Goal: Task Accomplishment & Management: Use online tool/utility

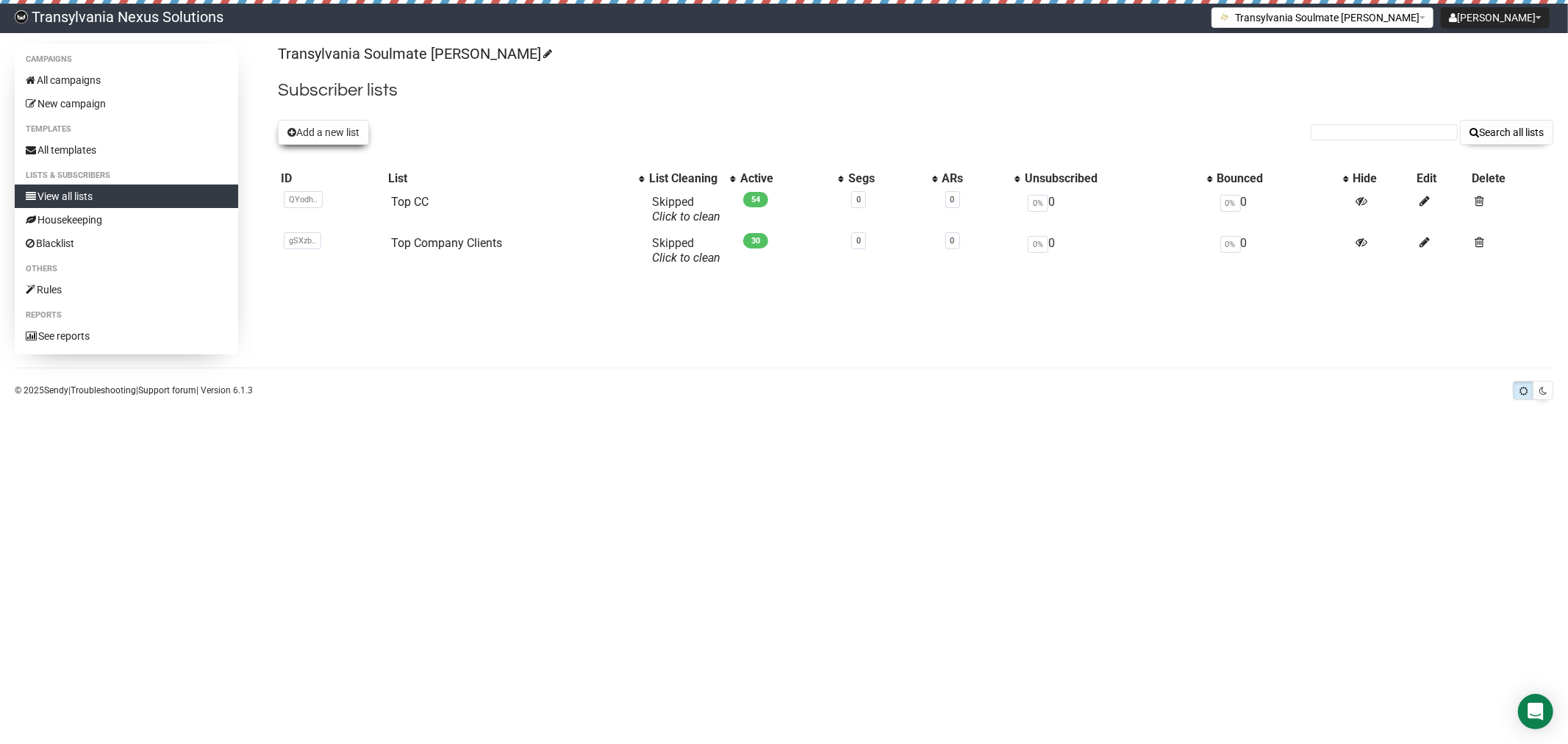
click at [334, 137] on button "Add a new list" at bounding box center [323, 132] width 91 height 25
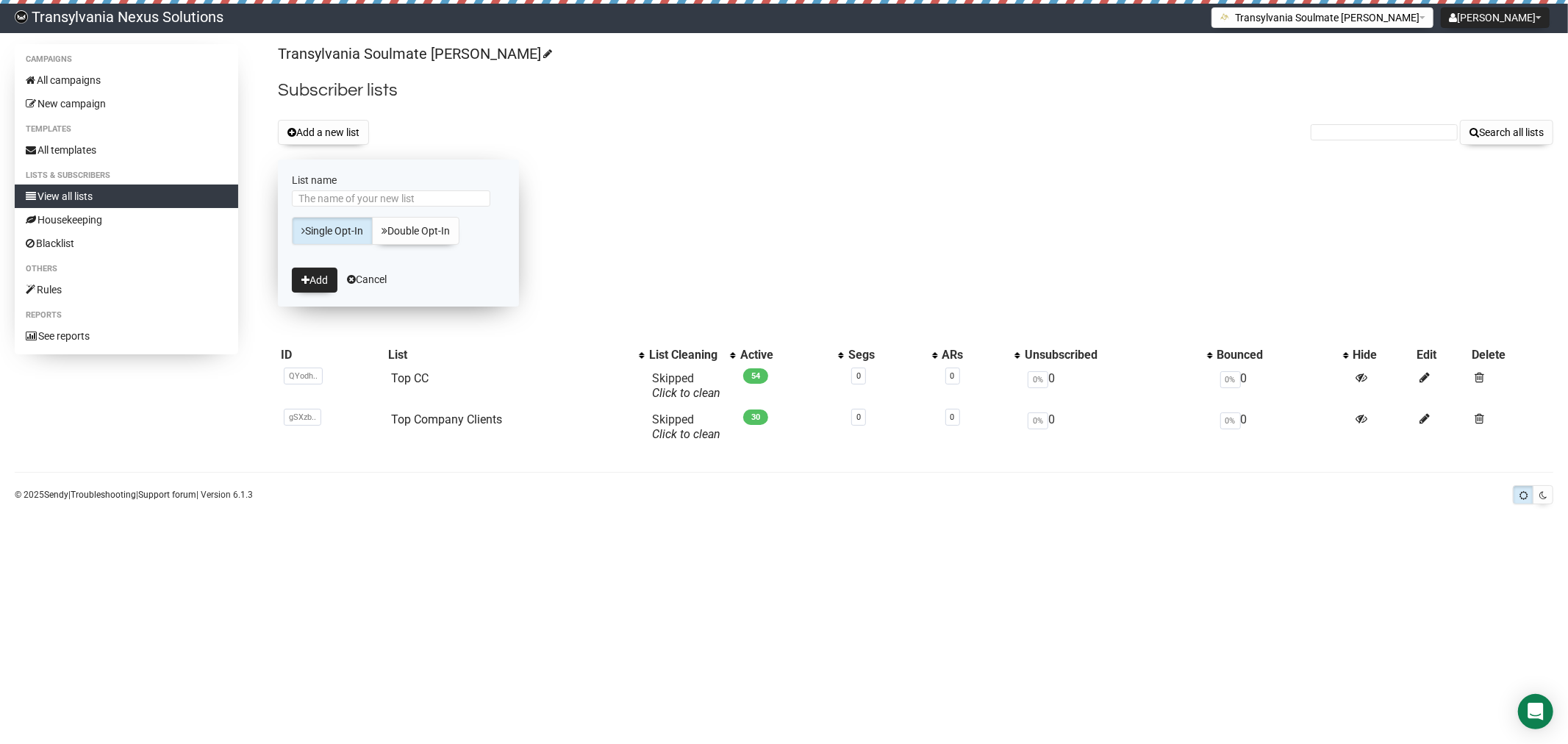
click at [378, 178] on label "List name" at bounding box center [398, 180] width 213 height 13
click at [378, 191] on input "List name" at bounding box center [391, 199] width 199 height 16
click at [322, 204] on input "List name" at bounding box center [391, 199] width 199 height 16
click at [309, 250] on form "List name Single Opt-In Double Opt-In Add Cancel" at bounding box center [398, 233] width 241 height 147
drag, startPoint x: 304, startPoint y: 282, endPoint x: 298, endPoint y: 277, distance: 7.8
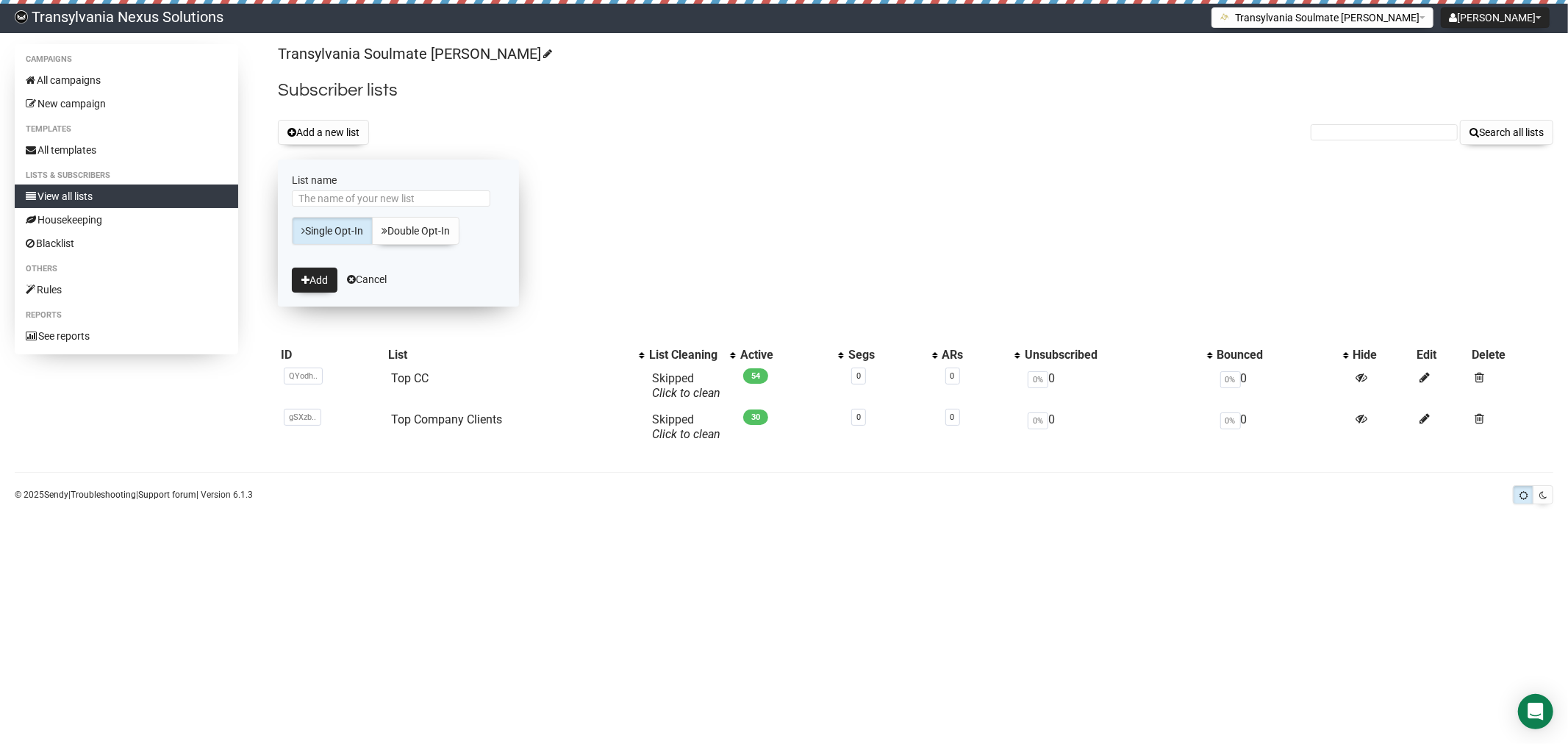
click at [303, 281] on icon "submit" at bounding box center [305, 280] width 8 height 11
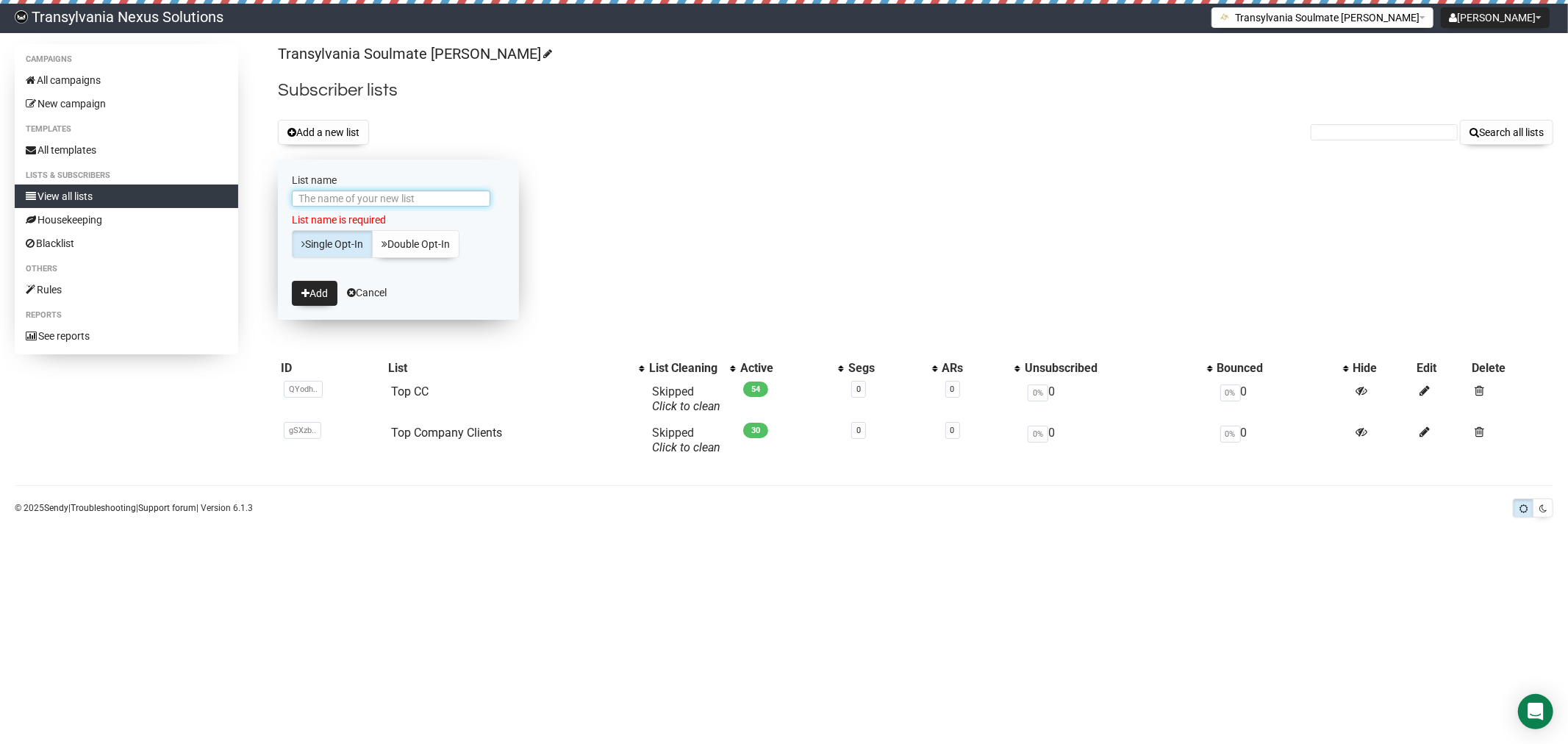
click at [353, 197] on input "List name" at bounding box center [391, 199] width 199 height 16
click at [348, 192] on input "List name" at bounding box center [391, 199] width 199 height 16
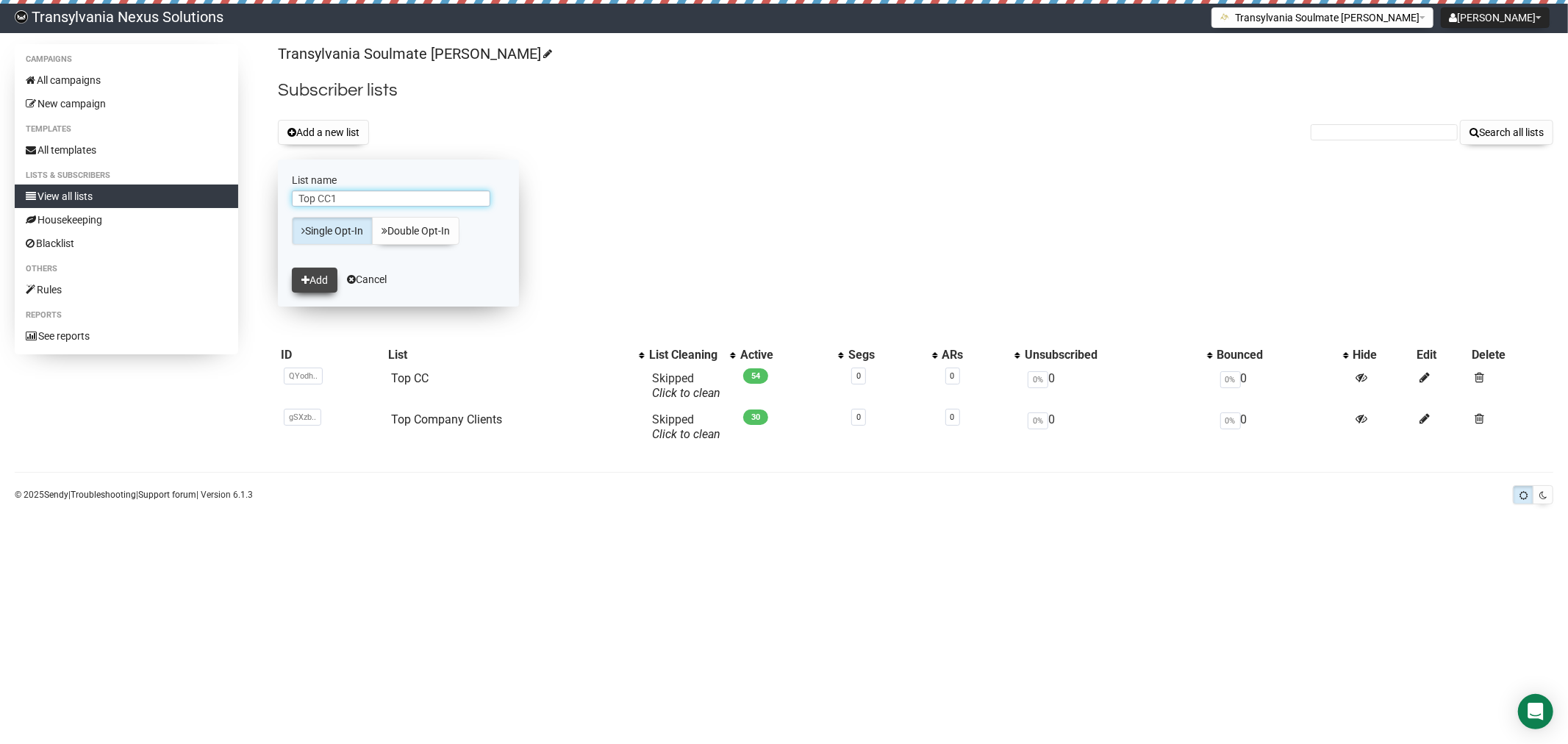
type input "Top CC1"
click at [306, 285] on icon "submit" at bounding box center [305, 280] width 8 height 11
